Goal: Transaction & Acquisition: Purchase product/service

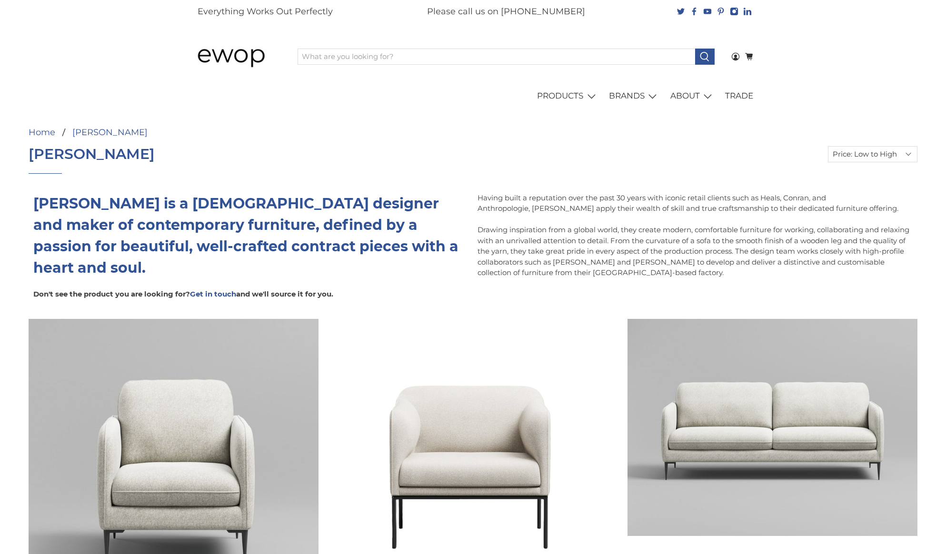
select select "price-ascending"
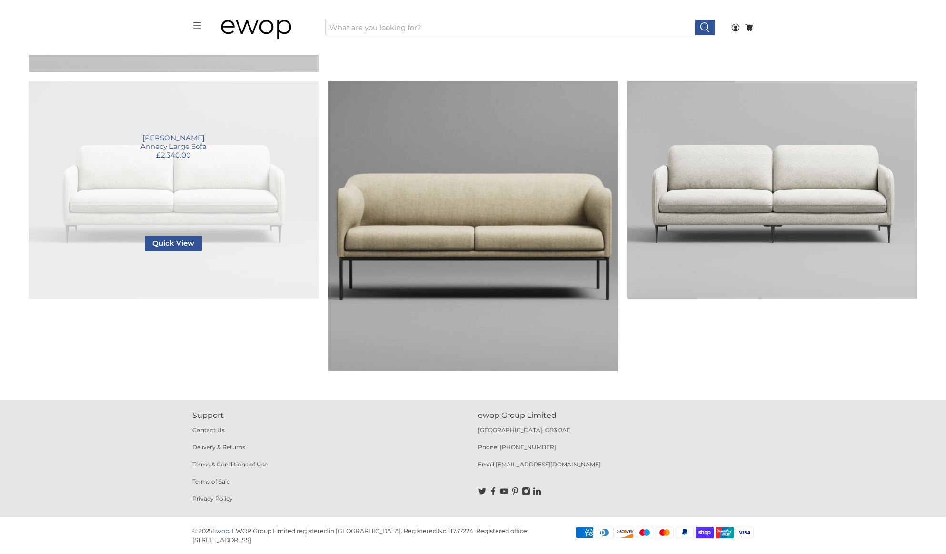
scroll to position [243, 0]
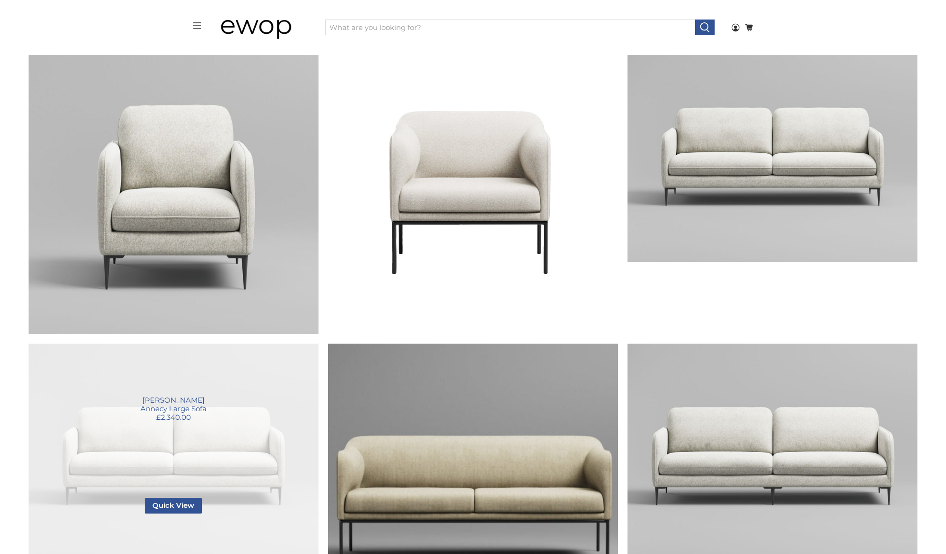
click at [237, 435] on link "Annecy Large Sofa" at bounding box center [174, 453] width 290 height 218
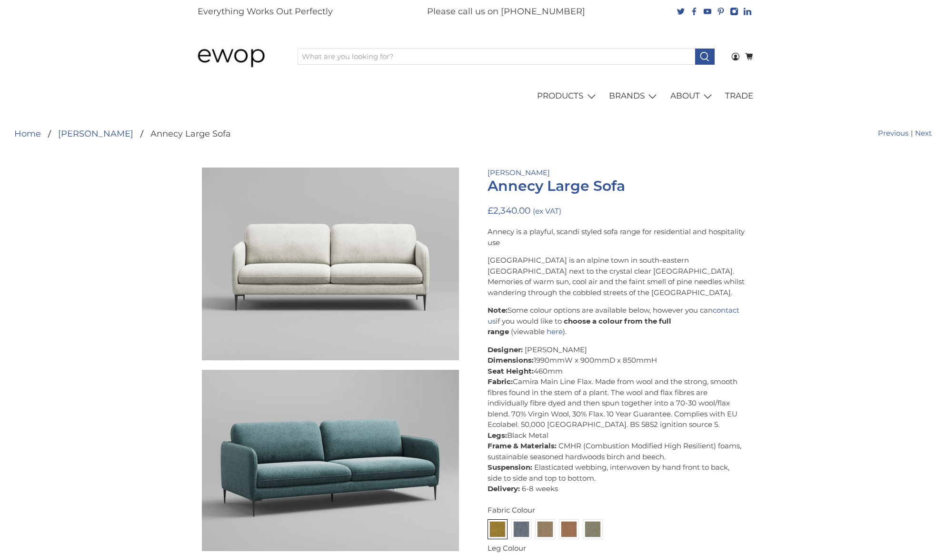
click at [255, 57] on img at bounding box center [238, 56] width 90 height 45
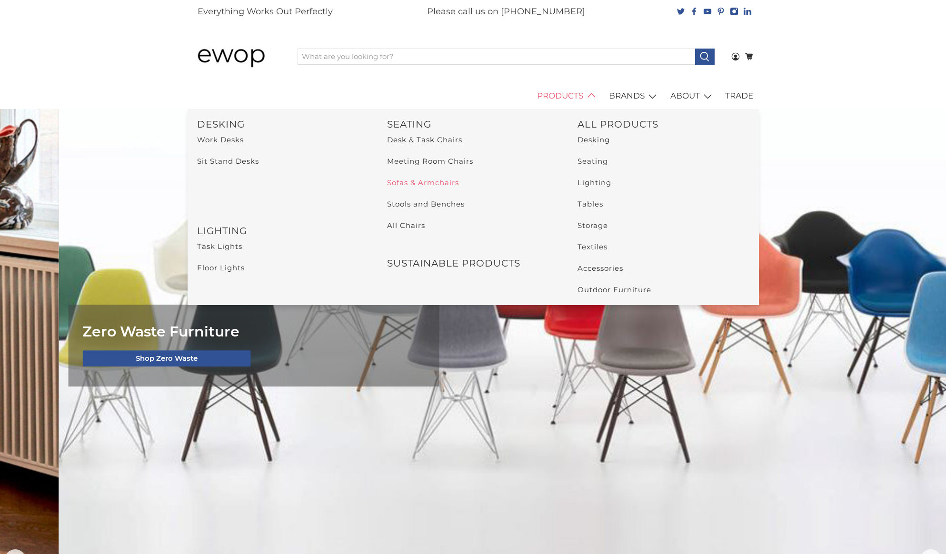
click at [402, 180] on link "Sofas & Armchairs" at bounding box center [423, 182] width 72 height 9
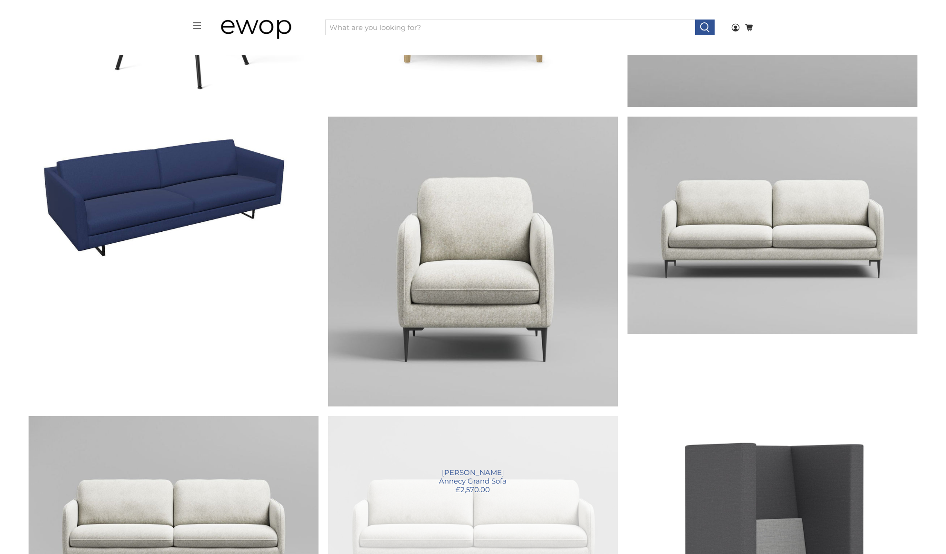
scroll to position [3308, 0]
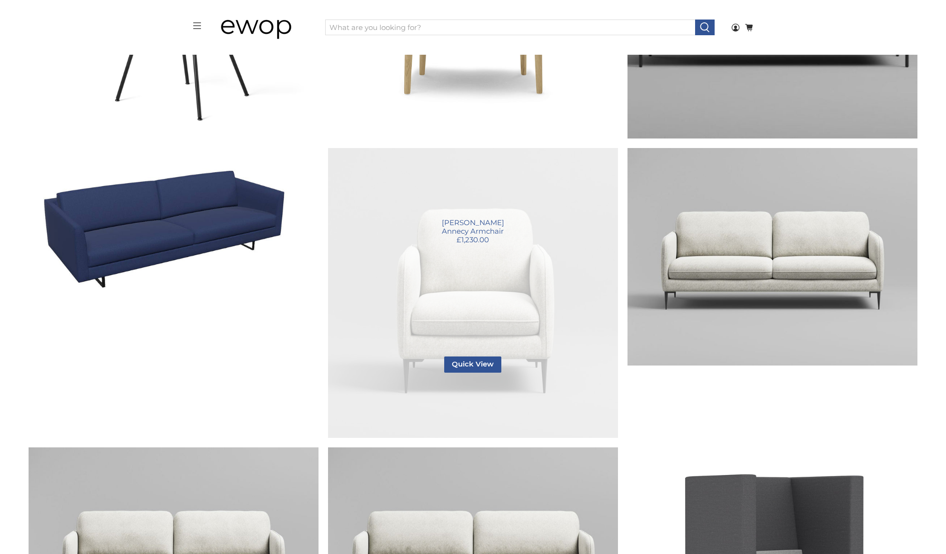
click at [497, 235] on link "Annecy Armchair" at bounding box center [473, 293] width 290 height 290
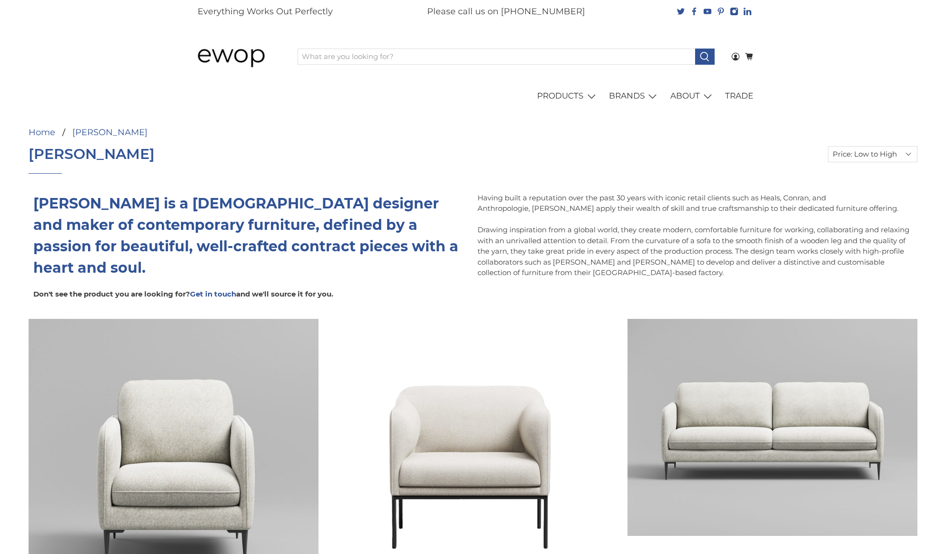
select select "price-ascending"
